Goal: Task Accomplishment & Management: Manage account settings

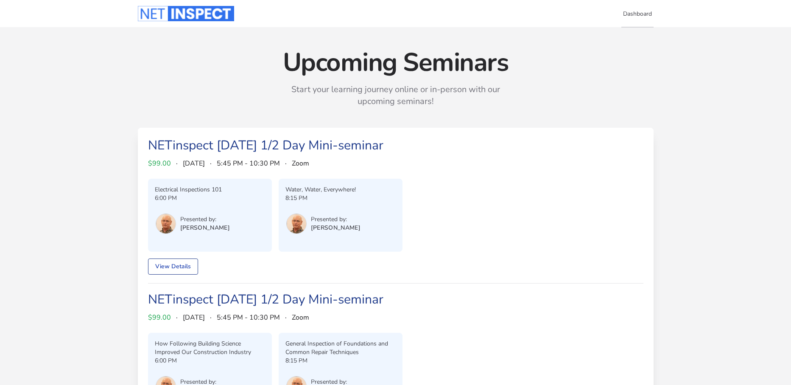
click at [640, 15] on link "Dashboard" at bounding box center [637, 14] width 32 height 28
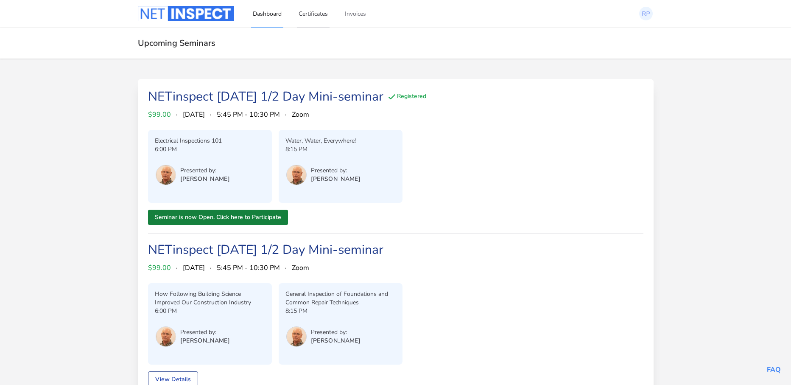
click at [316, 15] on link "Certificates" at bounding box center [313, 14] width 33 height 28
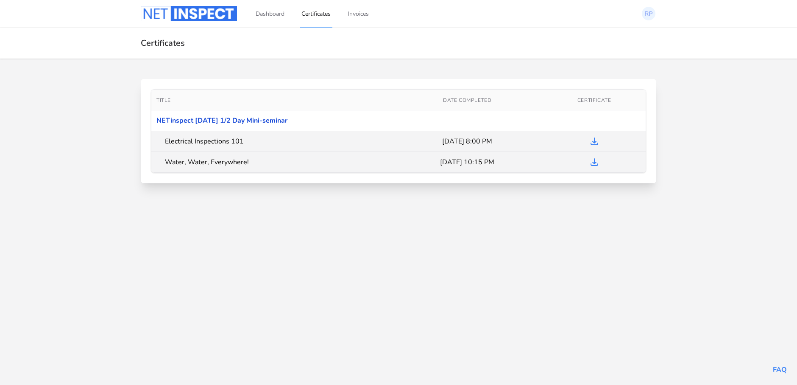
click at [217, 120] on link "NETinspect [DATE] 1/2 Day Mini-seminar" at bounding box center [222, 120] width 131 height 9
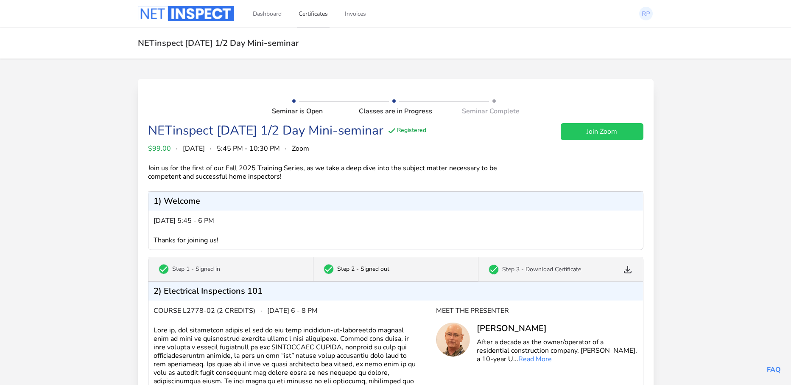
click at [319, 11] on link "Certificates" at bounding box center [313, 14] width 33 height 28
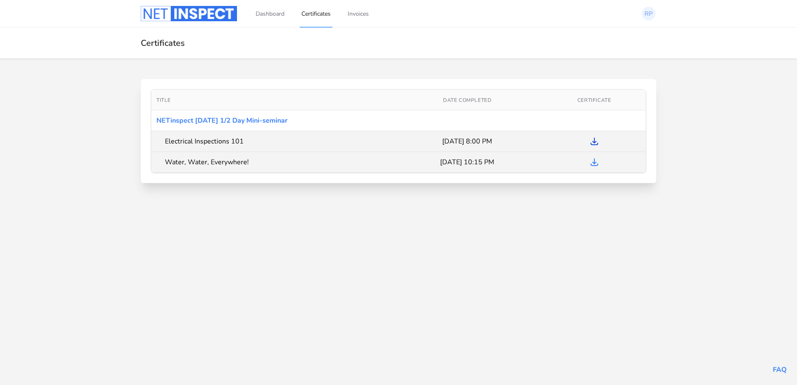
click at [594, 142] on icon at bounding box center [594, 141] width 7 height 7
click at [267, 14] on link "Dashboard" at bounding box center [270, 14] width 32 height 28
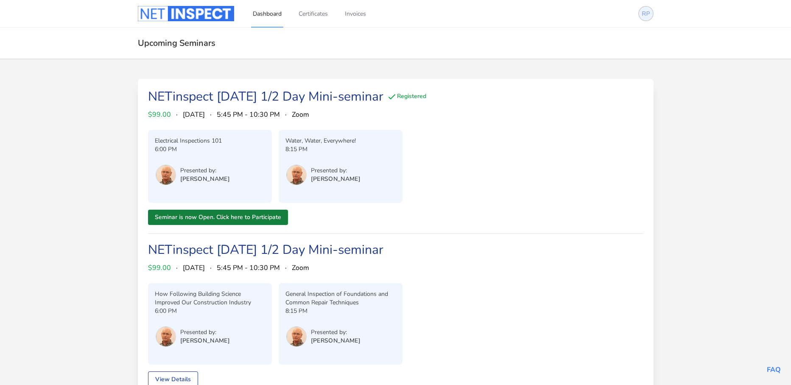
click at [642, 13] on img at bounding box center [646, 14] width 14 height 14
click at [591, 50] on link "Profile" at bounding box center [612, 47] width 81 height 15
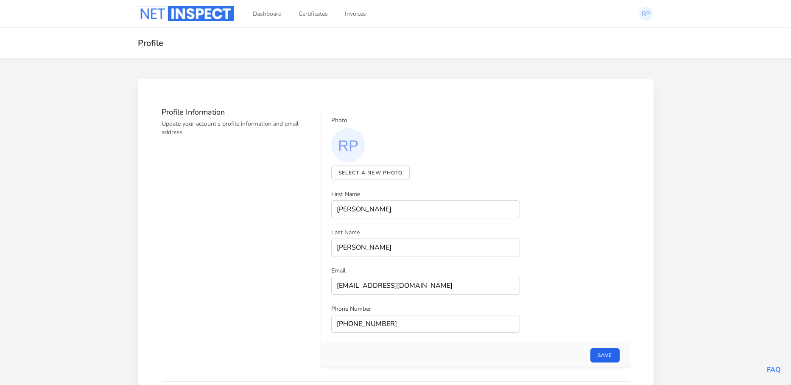
select select "email"
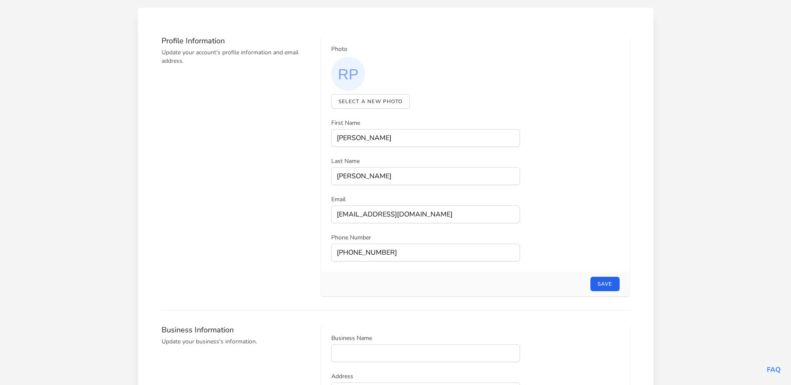
scroll to position [85, 0]
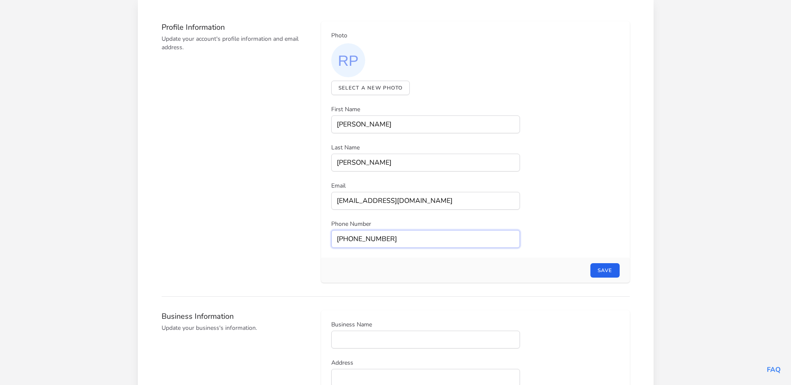
click at [391, 238] on input "516-807-3695" at bounding box center [425, 239] width 189 height 18
type input "5__-___-____"
type input "347-962-1076"
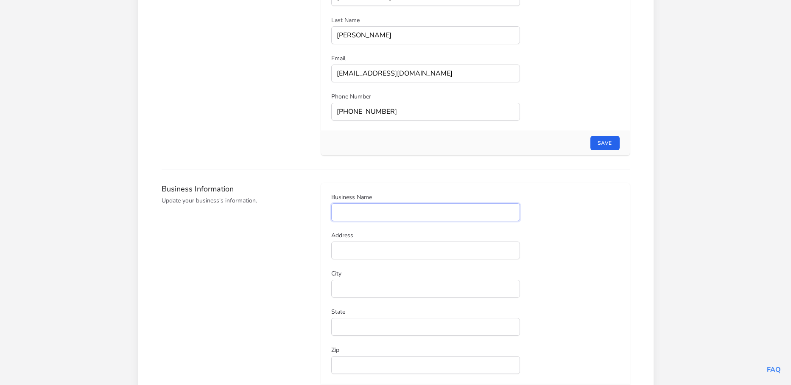
click at [393, 211] on input "Business Name" at bounding box center [425, 212] width 189 height 18
type input "Metro Home & Property Inspections"
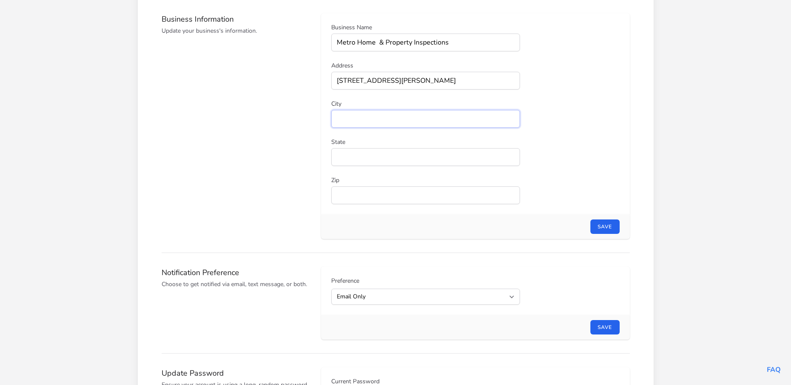
click at [358, 115] on input "City" at bounding box center [425, 119] width 189 height 18
click at [448, 80] on input "18 Covington Circle, Staten Island" at bounding box center [425, 81] width 189 height 18
type input "18 Covington Circle"
click at [345, 120] on input "City" at bounding box center [425, 119] width 189 height 18
type input "Staten Island"
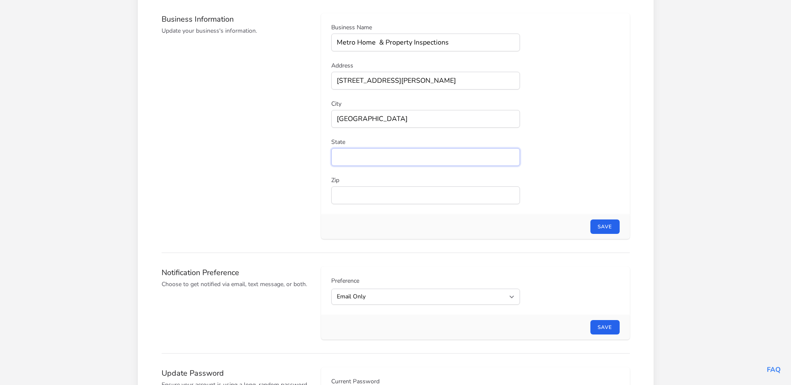
click at [341, 160] on input "State" at bounding box center [425, 157] width 189 height 18
type input "NY"
click at [342, 197] on input "Zip" at bounding box center [425, 195] width 189 height 18
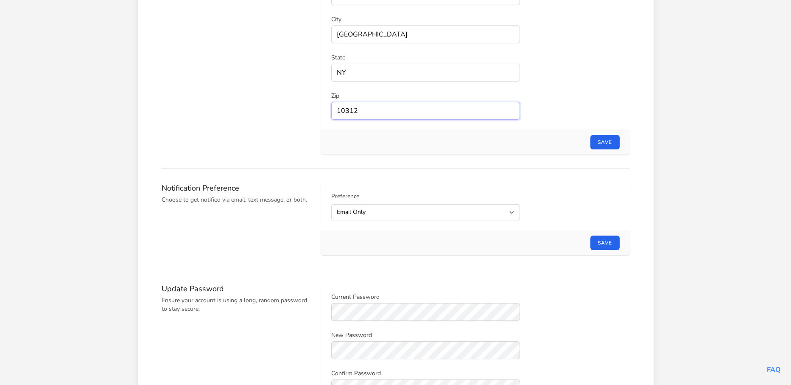
scroll to position [467, 0]
type input "10312"
click at [512, 213] on select "All Email Only Text Only" at bounding box center [425, 212] width 189 height 16
select select "all"
click at [331, 204] on select "All Email Only Text Only" at bounding box center [425, 212] width 189 height 16
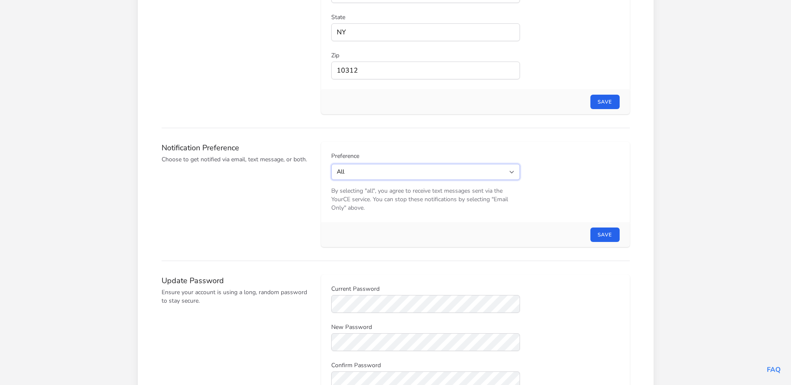
scroll to position [551, 0]
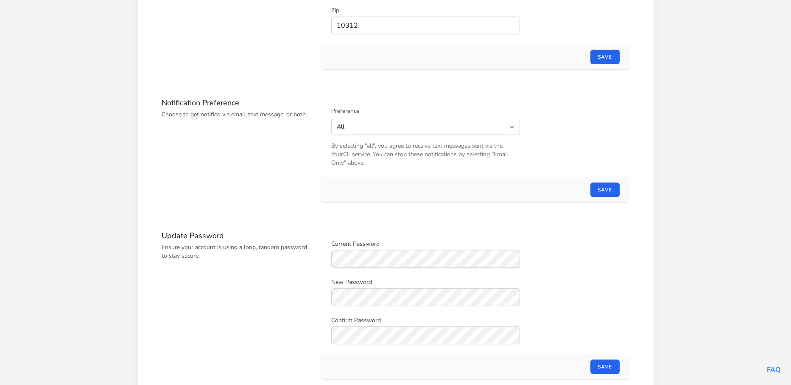
click at [617, 280] on div "Current Password New Password Confirm Password" at bounding box center [475, 292] width 288 height 104
click at [611, 190] on button "Save" at bounding box center [604, 189] width 29 height 14
click at [613, 56] on button "Save" at bounding box center [604, 57] width 29 height 14
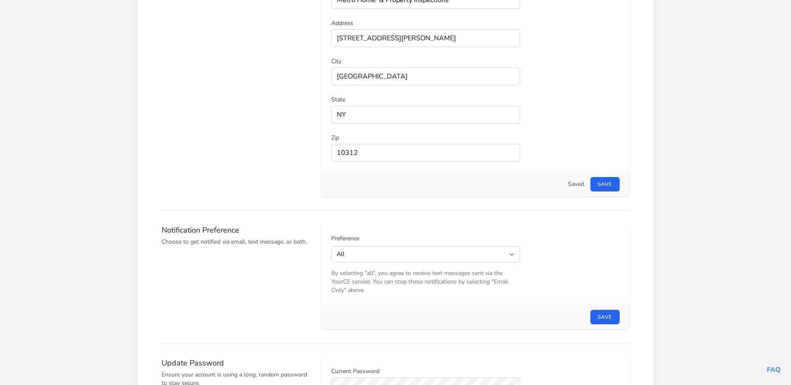
scroll to position [319, 0]
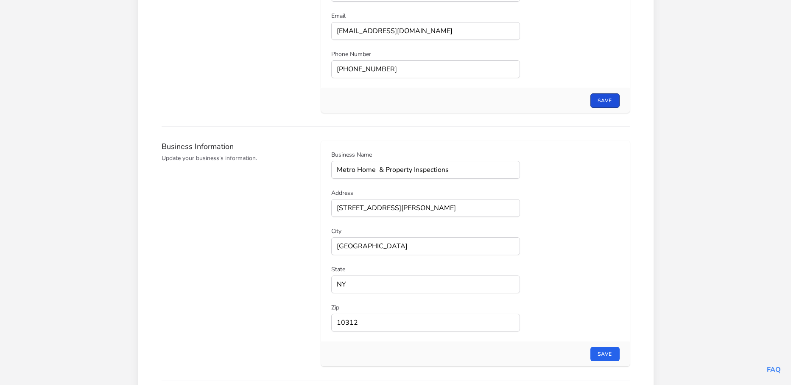
click at [599, 99] on button "Save" at bounding box center [604, 100] width 29 height 14
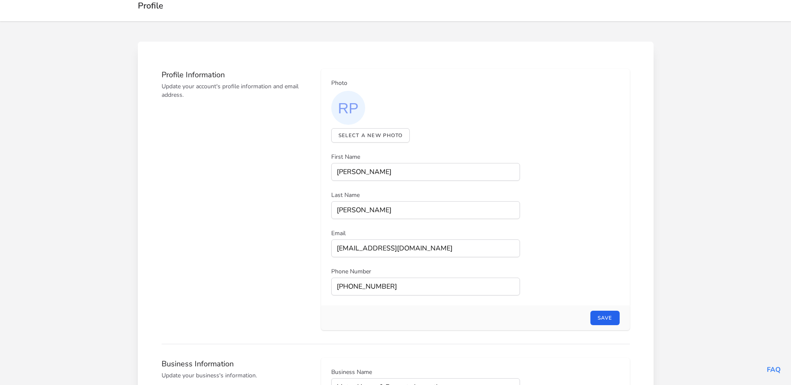
scroll to position [0, 0]
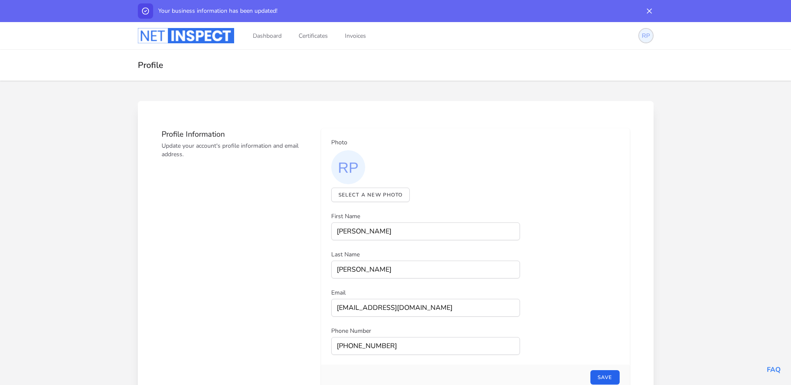
click at [646, 35] on img at bounding box center [646, 36] width 14 height 14
click at [588, 88] on link "License" at bounding box center [612, 84] width 81 height 15
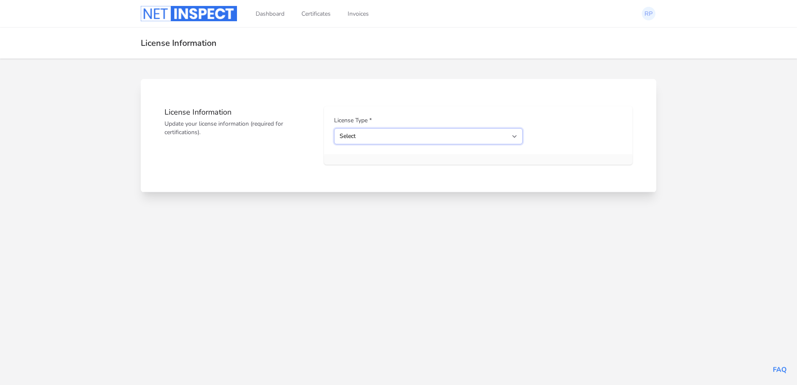
click at [513, 134] on select "Select Home Inspector Real Estate Agent" at bounding box center [428, 136] width 189 height 16
select select "1"
click at [334, 128] on select "Select Home Inspector Real Estate Agent" at bounding box center [428, 136] width 189 height 16
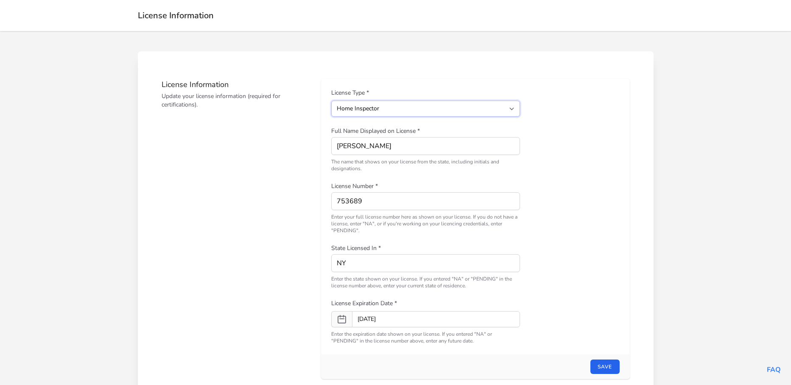
scroll to position [42, 0]
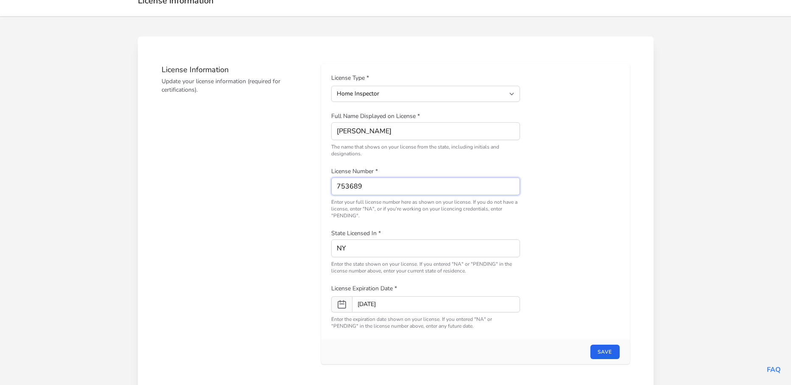
click at [376, 185] on input "753689" at bounding box center [425, 186] width 189 height 18
type input "7"
type input "16000069585"
click at [342, 305] on icon at bounding box center [342, 304] width 10 height 10
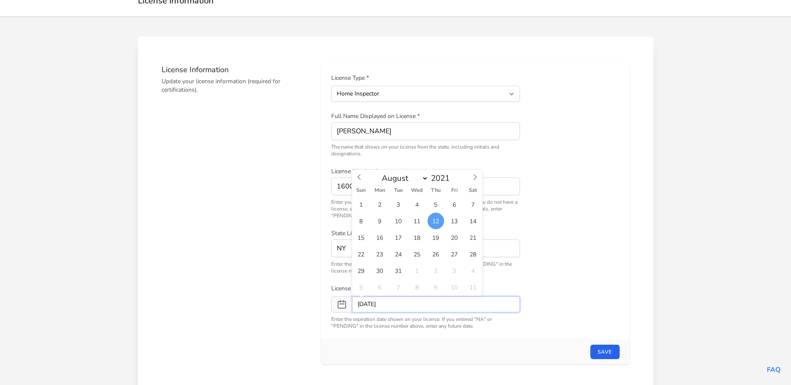
click at [394, 305] on input "[DATE]" at bounding box center [436, 304] width 168 height 16
click at [472, 176] on icon at bounding box center [475, 177] width 6 height 6
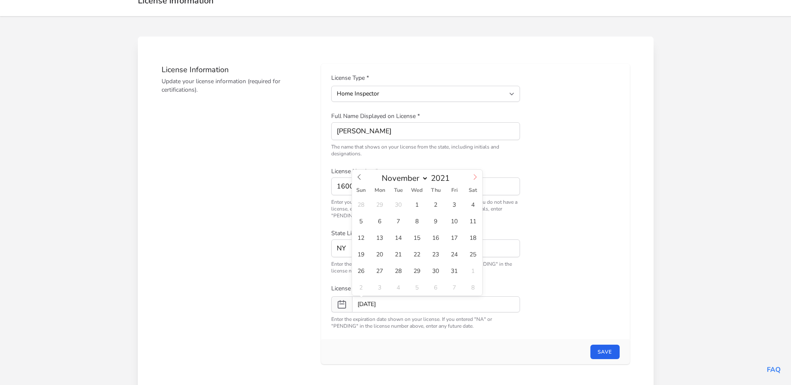
select select "11"
click at [472, 176] on icon at bounding box center [475, 177] width 6 height 6
type input "2022"
click at [472, 176] on icon at bounding box center [475, 177] width 6 height 6
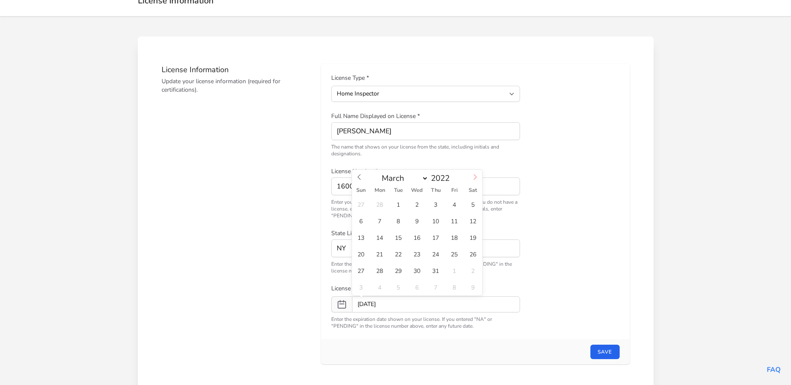
click at [472, 176] on icon at bounding box center [475, 177] width 6 height 6
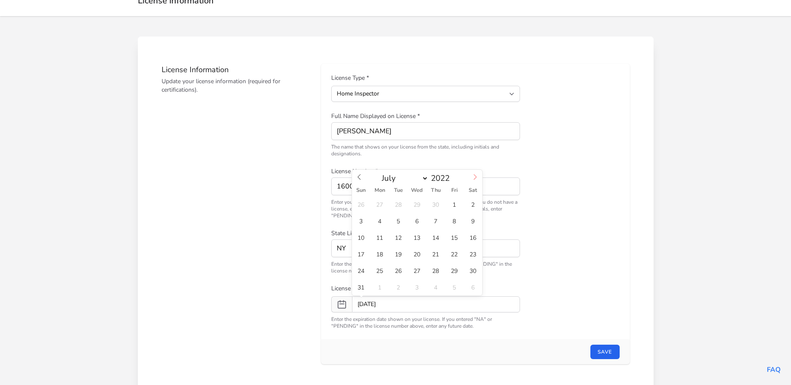
select select "7"
click at [444, 177] on input "2022" at bounding box center [442, 178] width 28 height 11
click at [452, 182] on span at bounding box center [453, 181] width 6 height 6
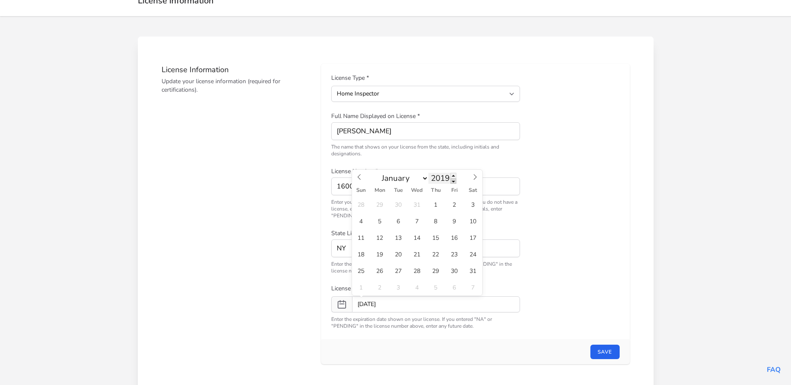
click at [452, 182] on span at bounding box center [453, 181] width 6 height 6
click at [455, 172] on div "January February March April May June July August September October November De…" at bounding box center [417, 177] width 98 height 14
click at [454, 176] on span at bounding box center [453, 176] width 6 height 6
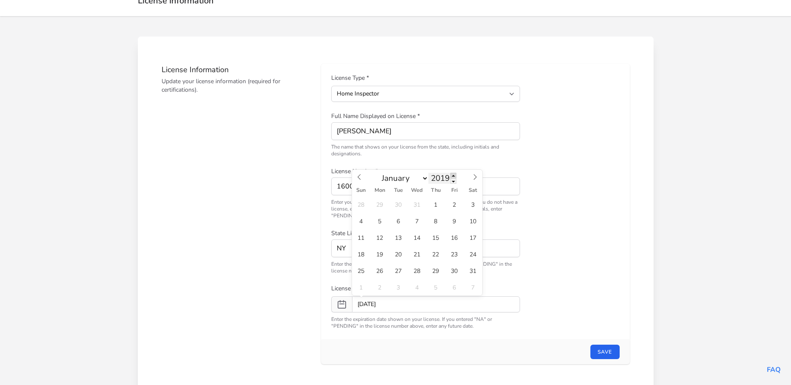
click at [454, 176] on span at bounding box center [453, 176] width 6 height 6
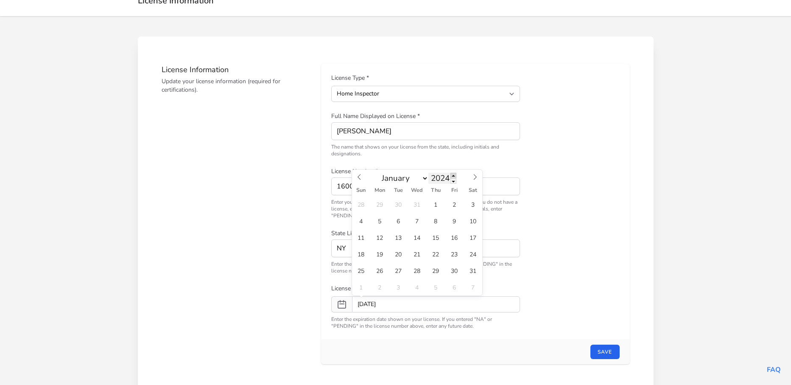
click at [454, 176] on span at bounding box center [453, 176] width 6 height 6
click at [453, 182] on span at bounding box center [453, 181] width 6 height 6
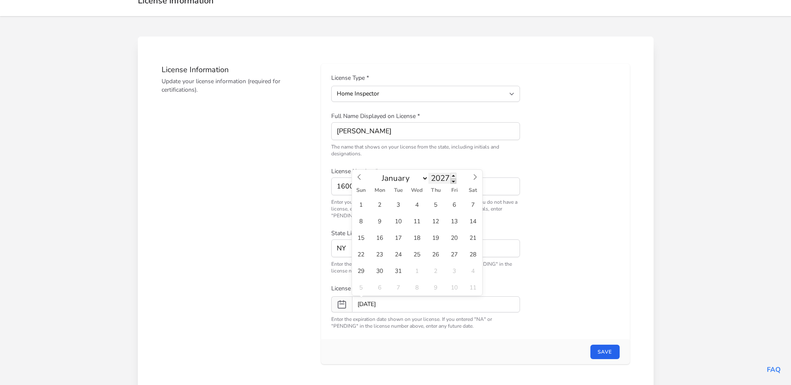
click at [453, 182] on span at bounding box center [453, 181] width 6 height 6
type input "2026"
click at [425, 177] on select "January February March April May June July August September October November De…" at bounding box center [403, 178] width 51 height 12
select select "4"
click at [378, 172] on select "January February March April May June July August September October November De…" at bounding box center [403, 178] width 51 height 12
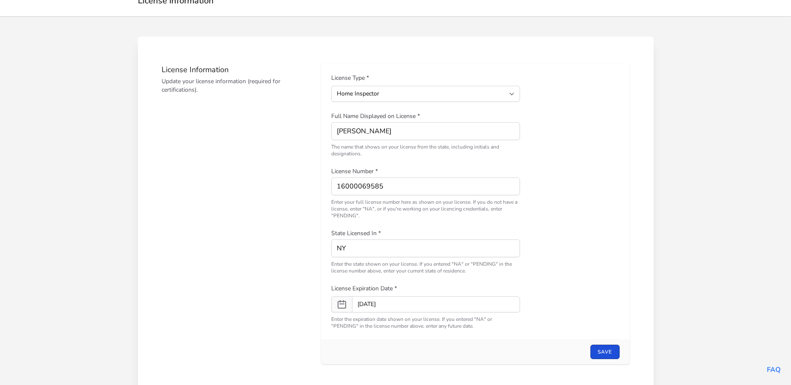
click at [600, 348] on button "Save" at bounding box center [604, 351] width 29 height 14
click at [603, 354] on button "Save" at bounding box center [604, 351] width 29 height 14
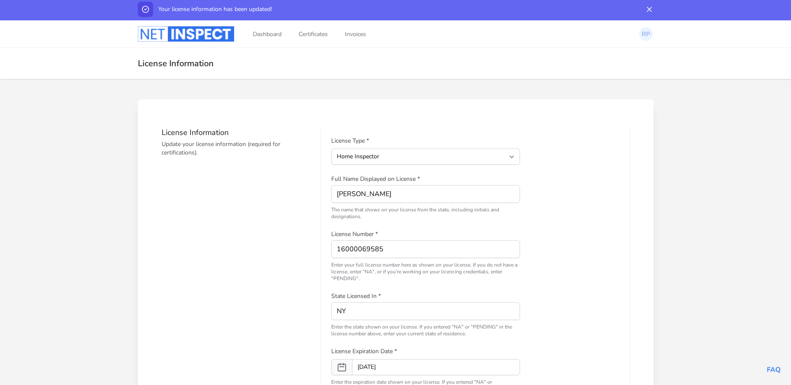
scroll to position [0, 0]
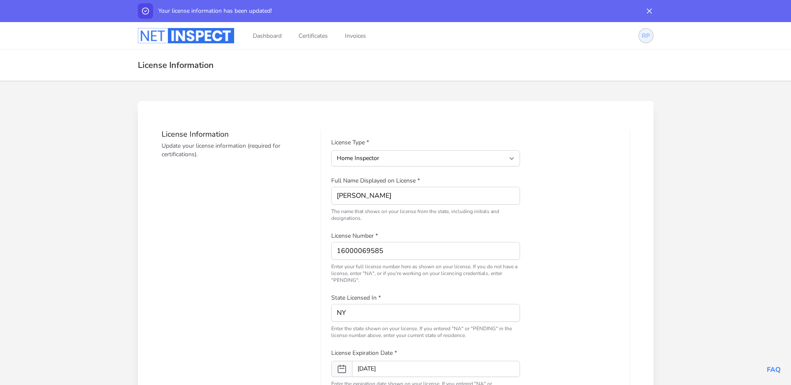
click at [647, 36] on img at bounding box center [646, 36] width 14 height 14
click at [318, 36] on link "Certificates" at bounding box center [313, 36] width 33 height 28
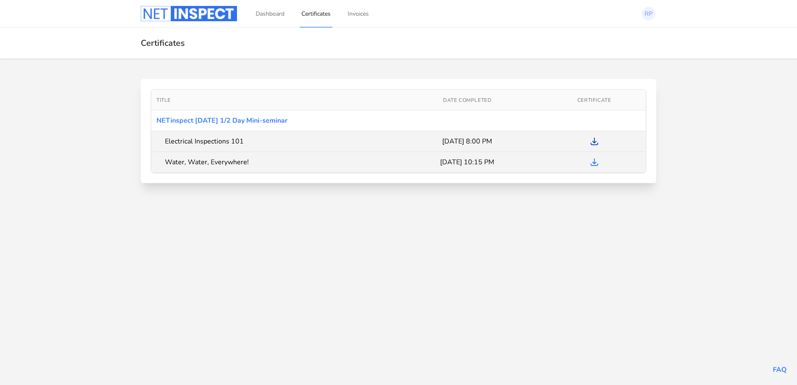
click at [595, 141] on icon at bounding box center [594, 141] width 7 height 7
click at [594, 162] on icon "Download Certificate" at bounding box center [595, 162] width 10 height 10
click at [264, 12] on link "Dashboard" at bounding box center [270, 14] width 32 height 28
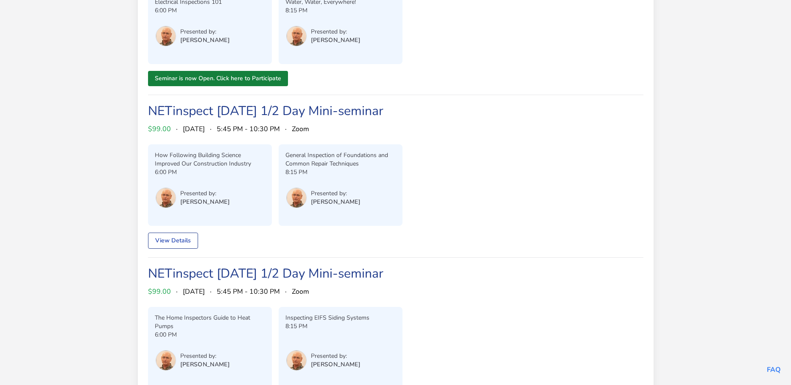
scroll to position [170, 0]
